Goal: Find specific page/section: Find specific page/section

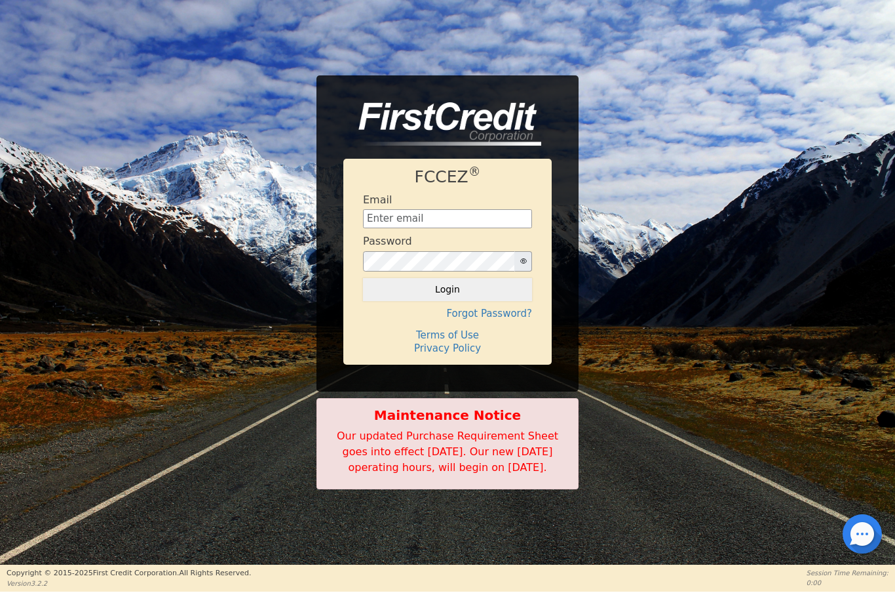
click at [450, 209] on input "text" at bounding box center [447, 219] width 169 height 20
type input "[EMAIL_ADDRESS][DOMAIN_NAME]"
click at [478, 289] on button "Login" at bounding box center [447, 289] width 169 height 22
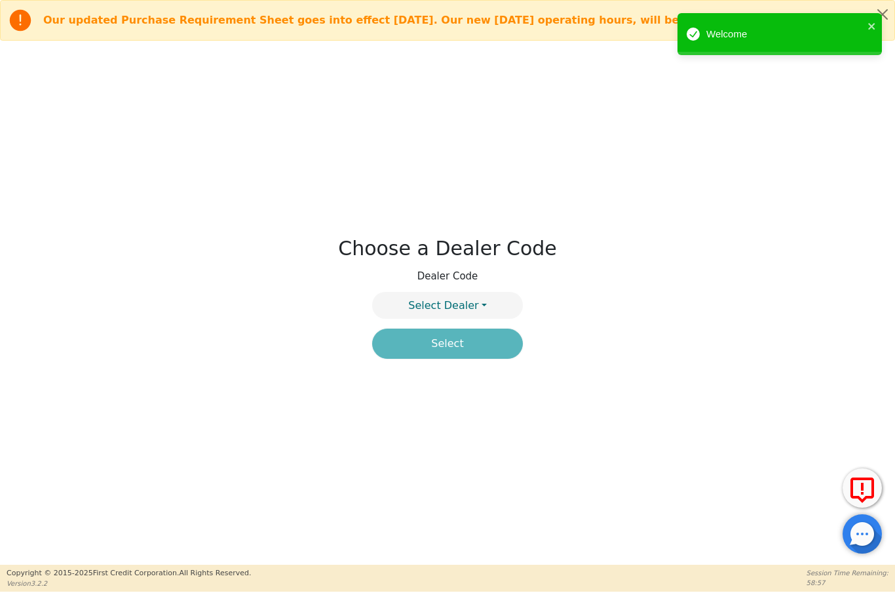
click at [480, 314] on button "Select Dealer" at bounding box center [447, 305] width 151 height 27
click at [489, 338] on link "4394A" at bounding box center [447, 337] width 149 height 18
click at [473, 350] on button "Select" at bounding box center [447, 343] width 151 height 30
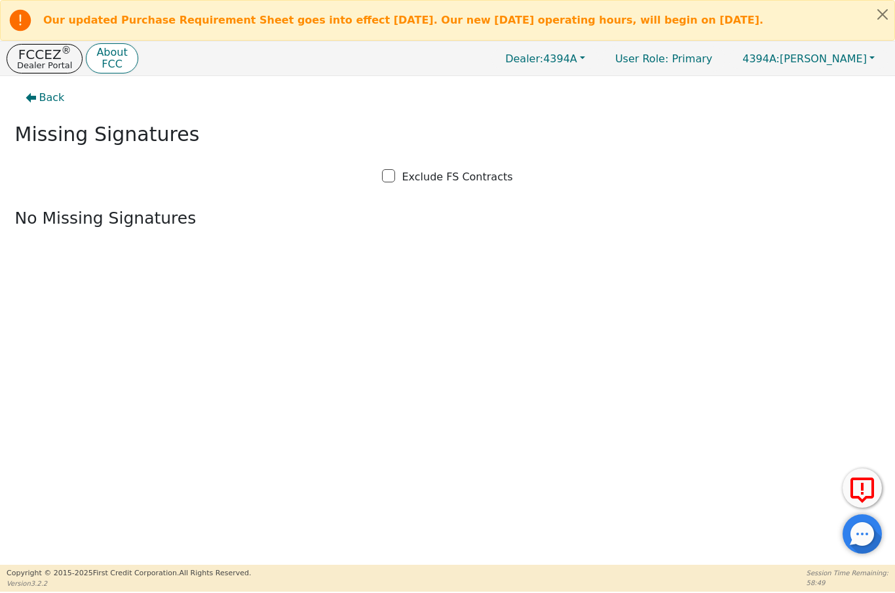
click at [47, 66] on p "Dealer Portal" at bounding box center [44, 65] width 55 height 9
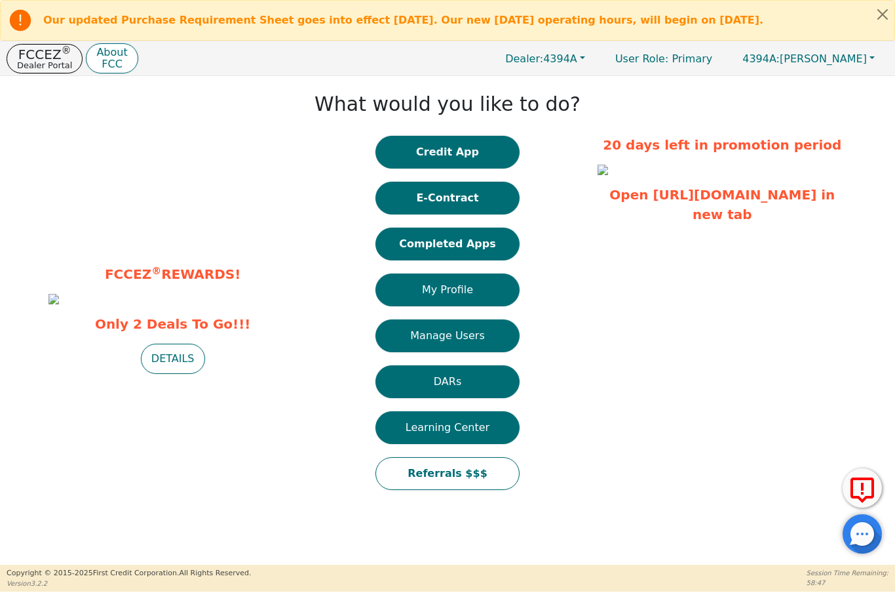
click at [486, 255] on button "Completed Apps" at bounding box center [448, 243] width 144 height 33
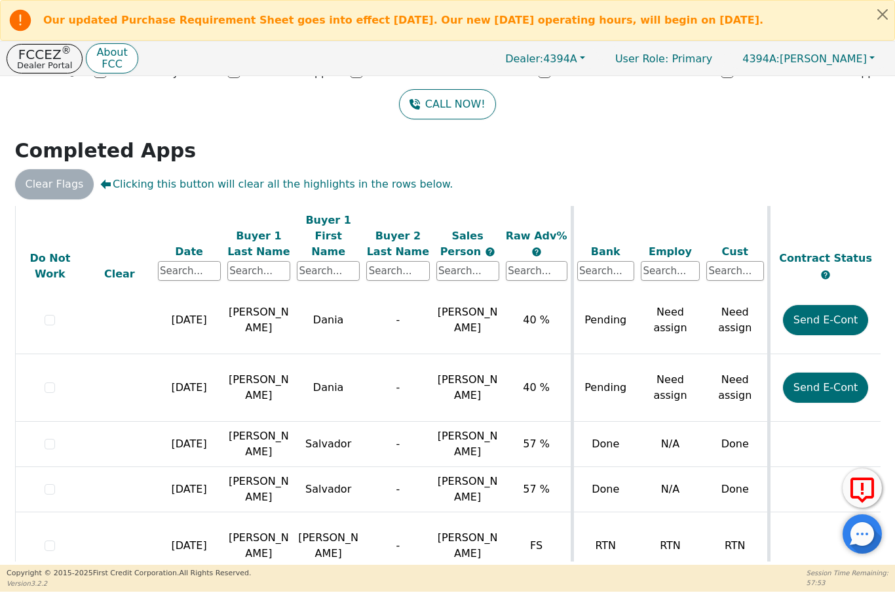
scroll to position [107, 0]
